Goal: Information Seeking & Learning: Learn about a topic

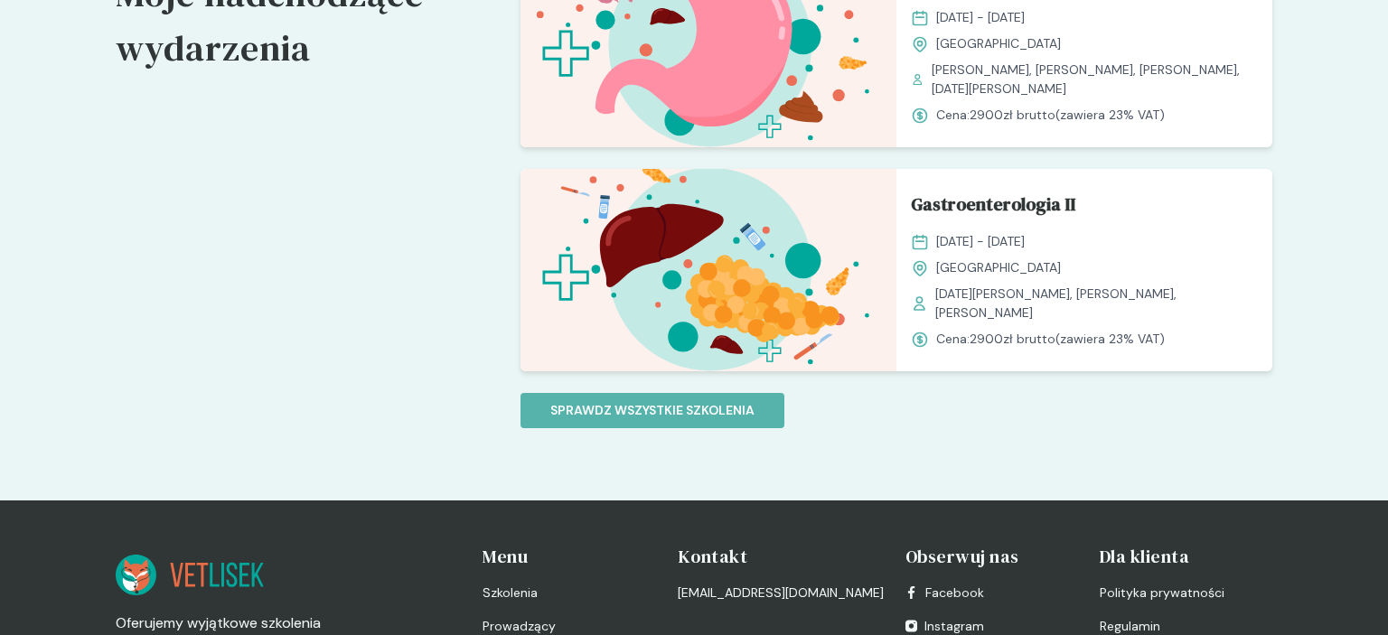
scroll to position [1431, 0]
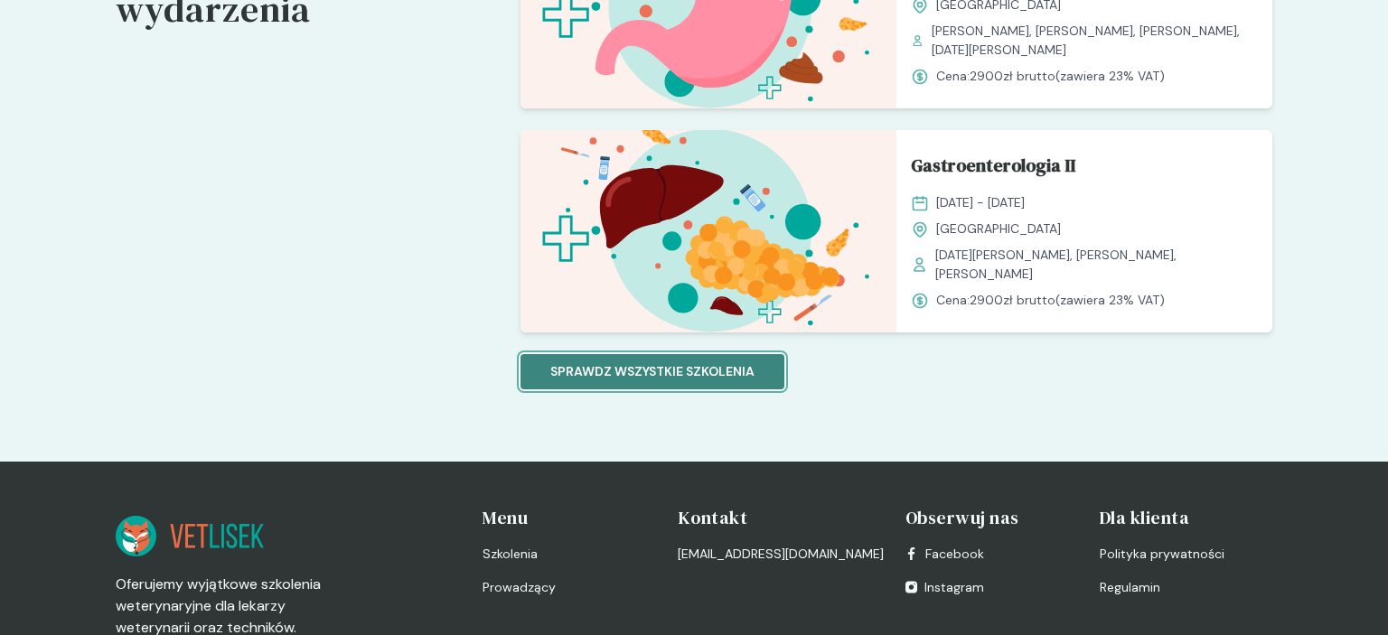
click at [649, 366] on p "Sprawdz wszystkie szkolenia" at bounding box center [652, 371] width 204 height 19
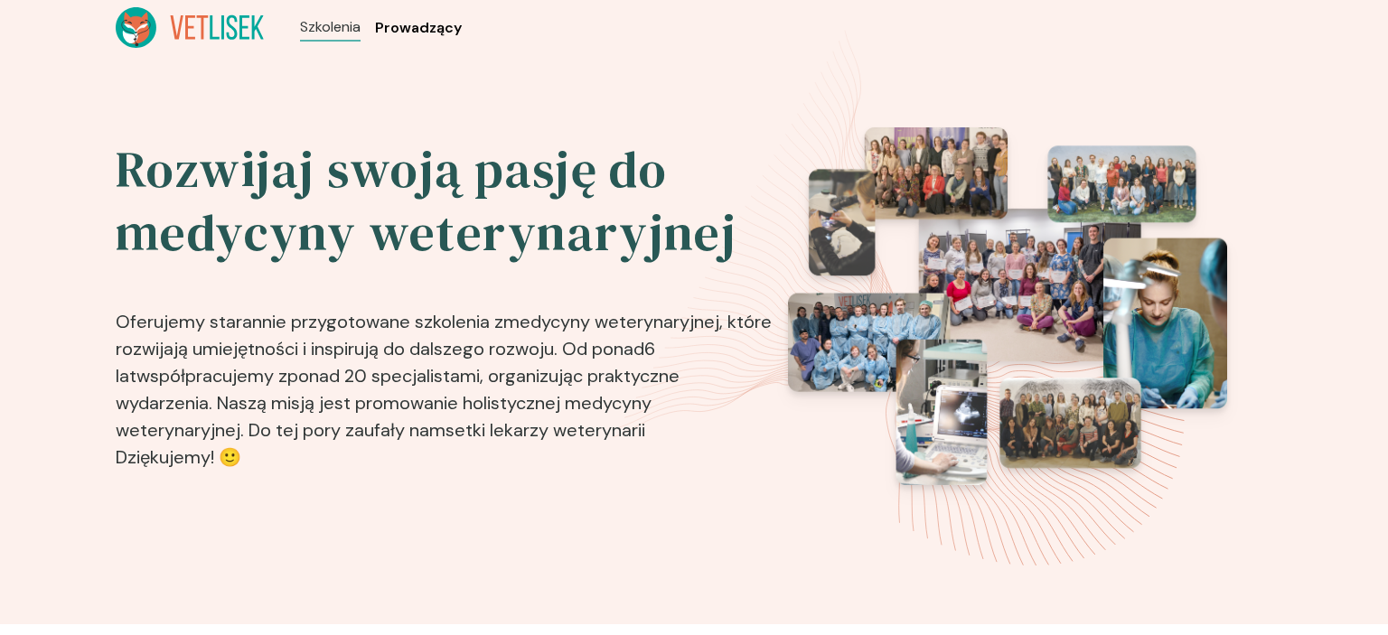
click at [445, 33] on span "Prowadzący" at bounding box center [418, 28] width 87 height 22
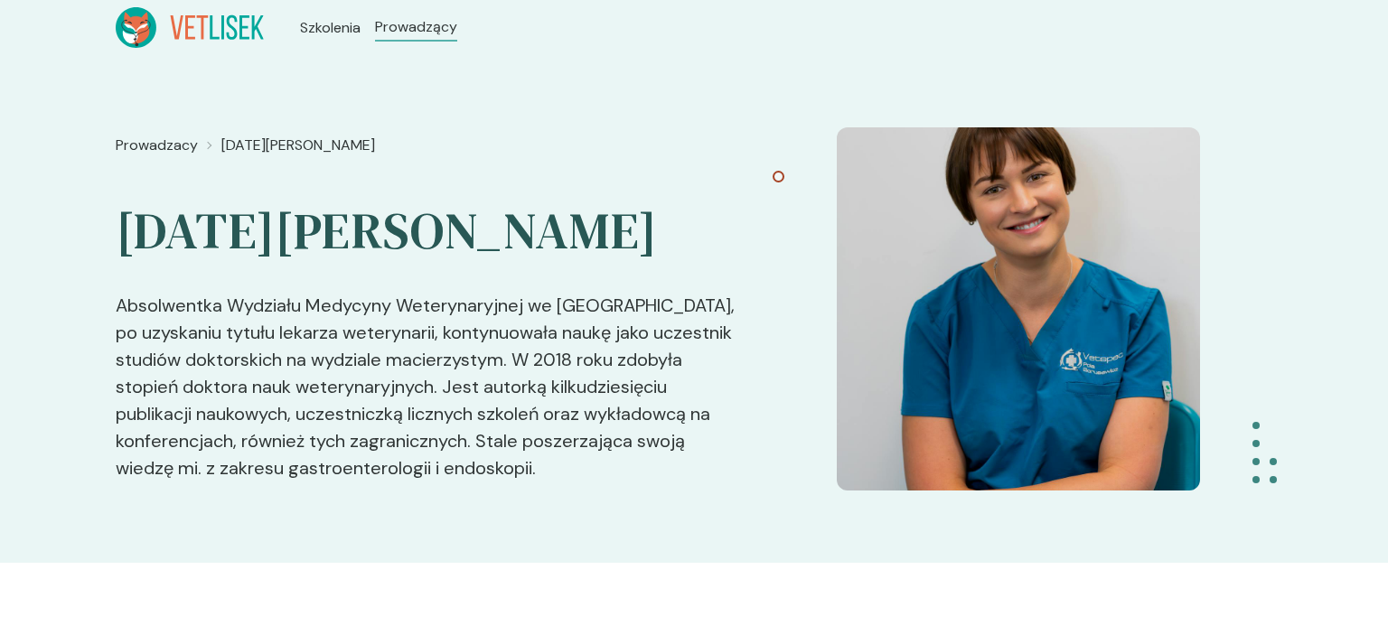
scroll to position [1431, 0]
